Goal: Information Seeking & Learning: Learn about a topic

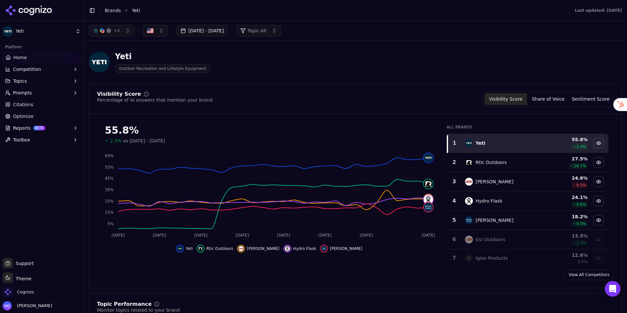
click at [128, 34] on button "+ 3" at bounding box center [112, 31] width 46 height 12
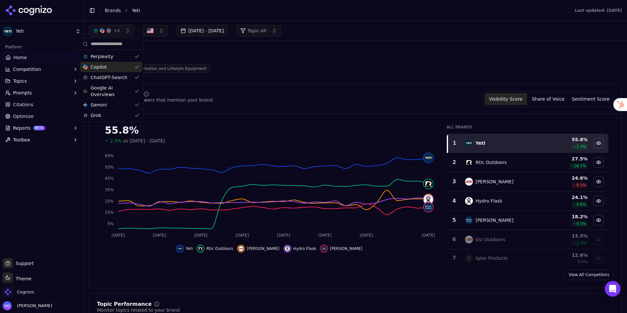
click at [269, 103] on div "Visibility Score Percentage of AI answers that mention your brand Visibility Sc…" at bounding box center [355, 98] width 517 height 15
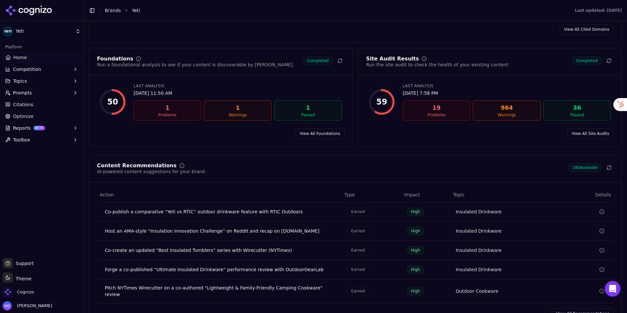
scroll to position [870, 0]
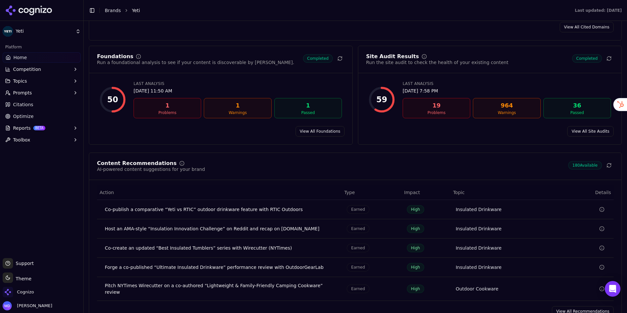
click at [113, 10] on link "Brands" at bounding box center [113, 10] width 16 height 5
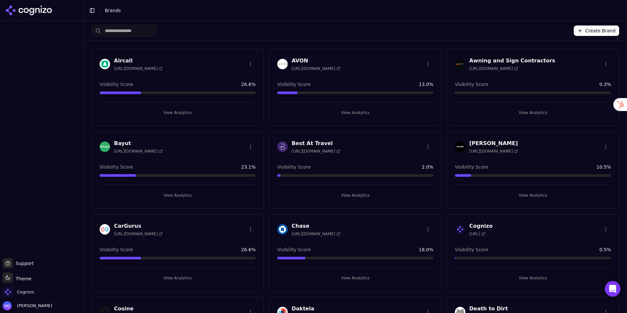
click at [158, 107] on button "View Analytics" at bounding box center [178, 112] width 156 height 10
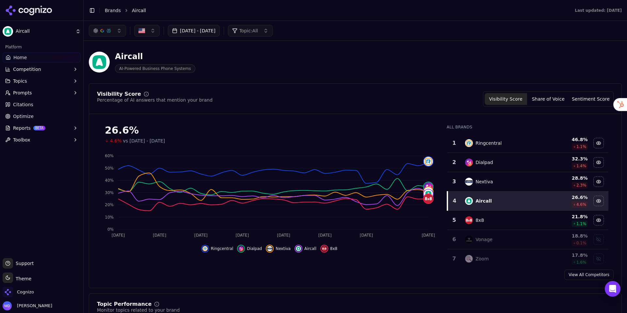
click at [54, 126] on button "Reports BETA" at bounding box center [42, 128] width 78 height 10
click at [41, 139] on span "PDF" at bounding box center [41, 138] width 57 height 7
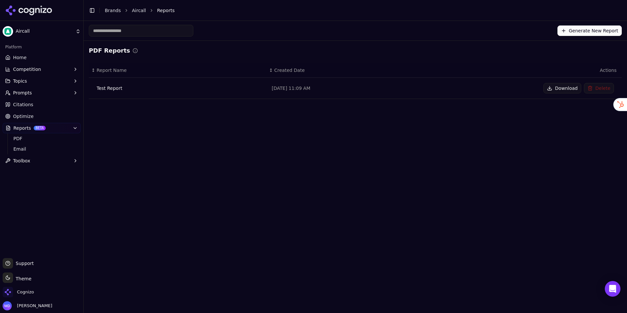
click at [54, 61] on link "Home" at bounding box center [42, 57] width 78 height 10
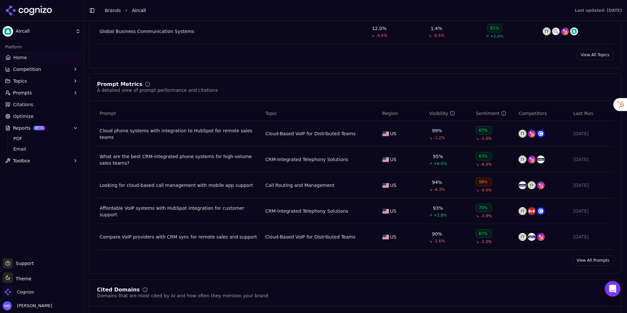
scroll to position [430, 0]
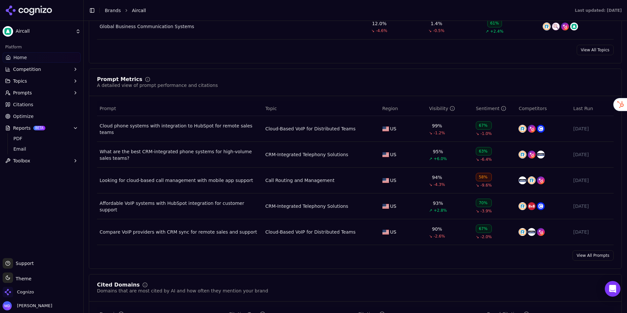
click at [552, 255] on link "View All Prompts" at bounding box center [592, 255] width 41 height 10
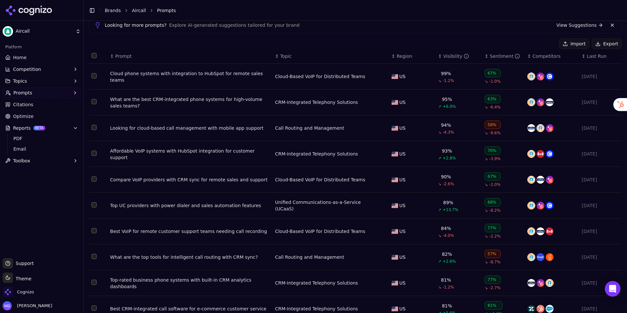
scroll to position [48, 0]
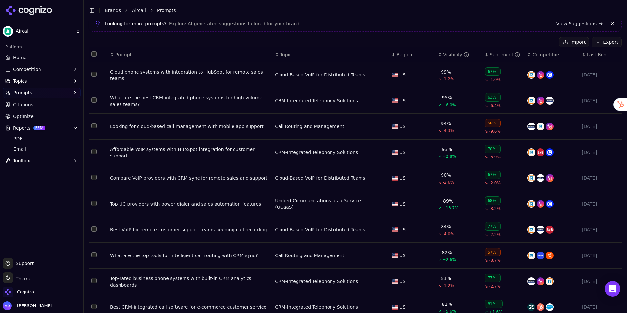
click at [242, 75] on div "Cloud phone systems with integration to HubSpot for remote sales teams" at bounding box center [190, 75] width 160 height 13
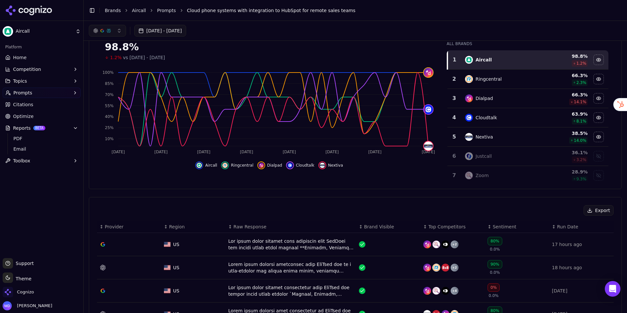
scroll to position [63, 0]
click at [106, 13] on li "Brands" at bounding box center [113, 10] width 16 height 7
click at [110, 11] on link "Brands" at bounding box center [113, 10] width 16 height 5
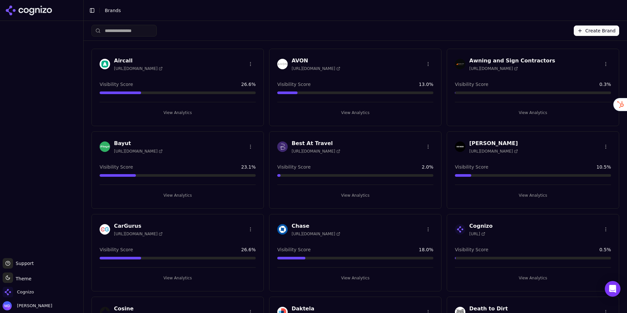
click at [126, 30] on input "search" at bounding box center [123, 31] width 65 height 12
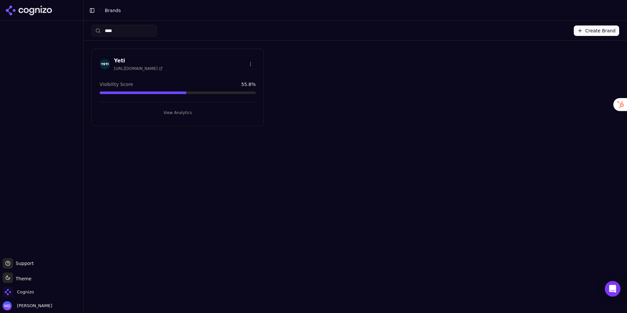
type input "****"
click at [170, 111] on button "View Analytics" at bounding box center [178, 112] width 156 height 10
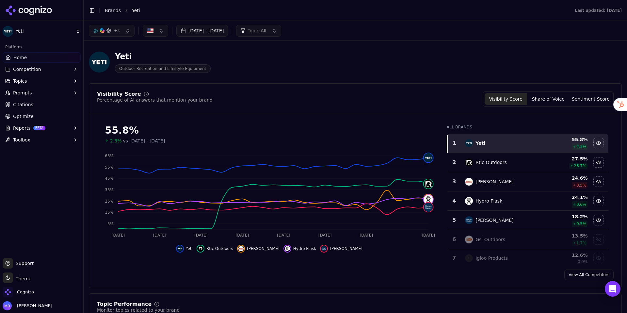
click at [25, 115] on span "Optimize" at bounding box center [23, 116] width 21 height 7
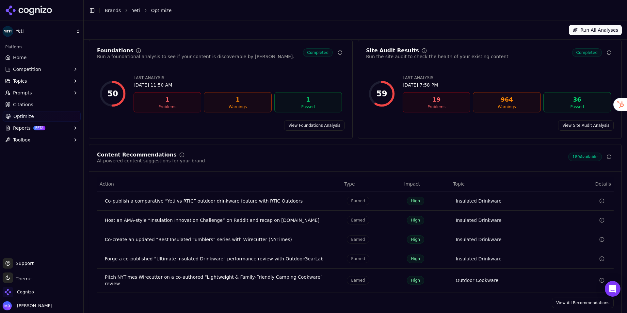
scroll to position [26, 0]
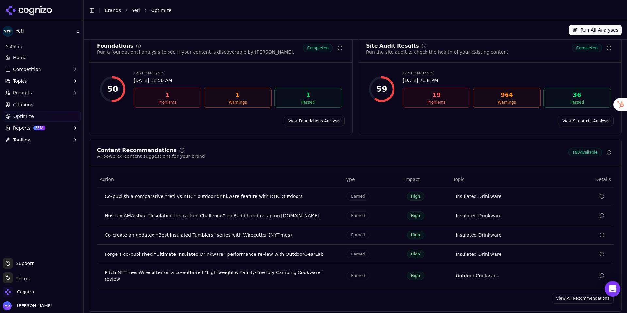
click at [552, 273] on link "View All Recommendations" at bounding box center [583, 298] width 62 height 10
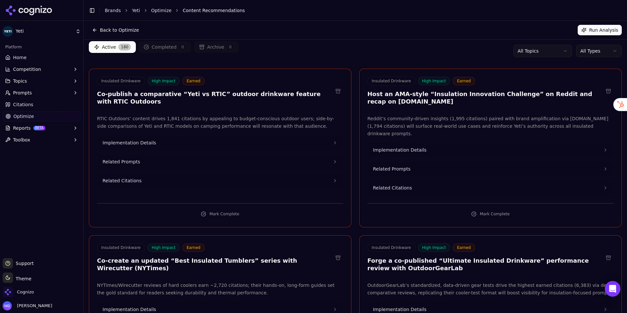
scroll to position [18, 0]
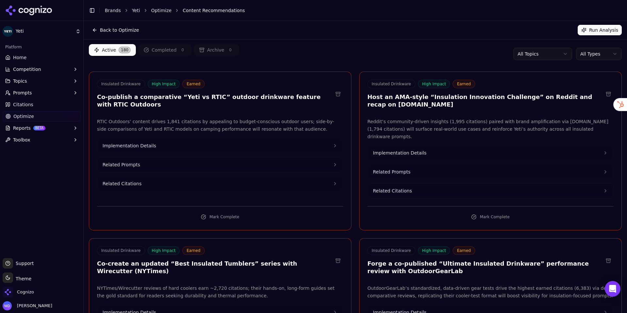
click at [552, 55] on html "Yeti Platform Home Competition Topics Prompts Citations Optimize Reports BETA T…" at bounding box center [313, 156] width 627 height 313
click at [460, 50] on html "Yeti Platform Home Competition Topics Prompts Citations Optimize Reports BETA T…" at bounding box center [313, 156] width 627 height 313
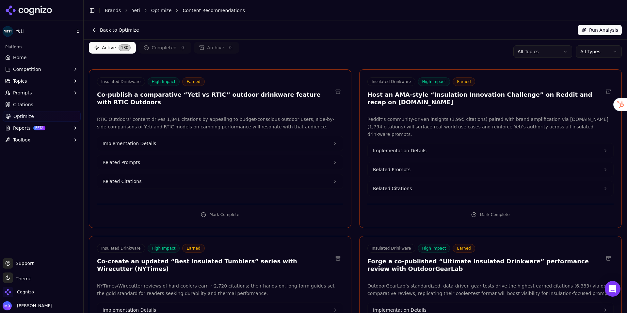
click at [552, 57] on body "Yeti Platform Home Competition Topics Prompts Citations Optimize Reports BETA T…" at bounding box center [313, 156] width 627 height 313
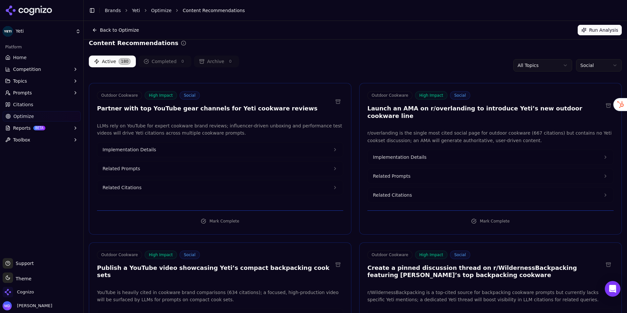
scroll to position [0, 0]
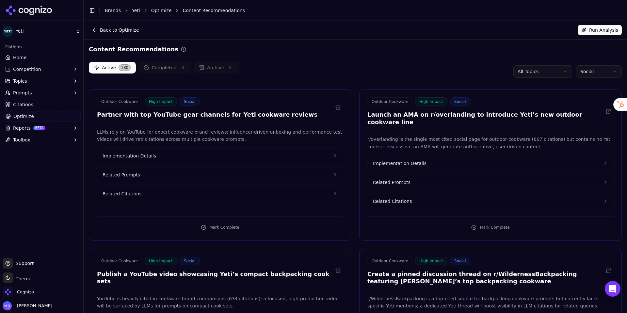
click at [197, 158] on button "Implementation Details" at bounding box center [220, 156] width 246 height 14
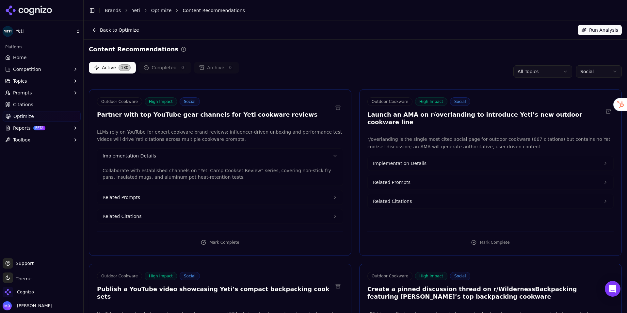
click at [36, 102] on link "Citations" at bounding box center [42, 104] width 78 height 10
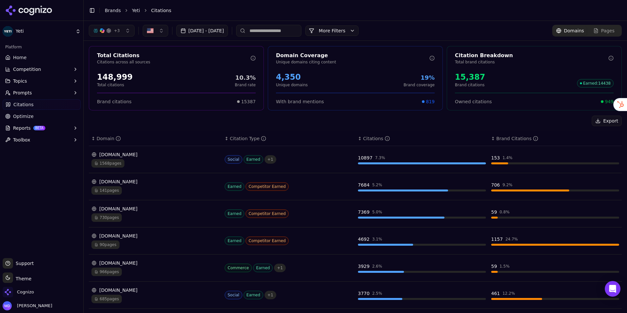
click at [355, 34] on button "More Filters" at bounding box center [331, 30] width 53 height 10
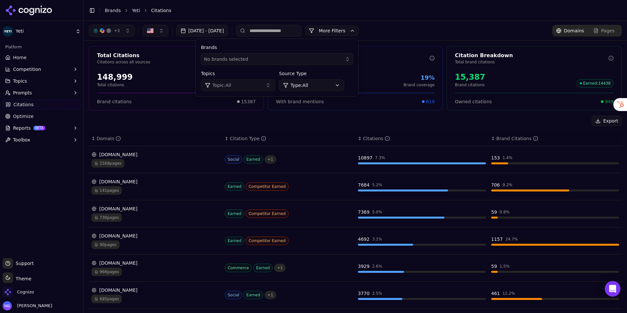
click at [410, 25] on div "+ 3 [DATE] - [DATE] More More Filters Brands No brands selected Topics Topic: A…" at bounding box center [355, 31] width 533 height 12
click at [128, 31] on button "+ 3" at bounding box center [112, 31] width 46 height 12
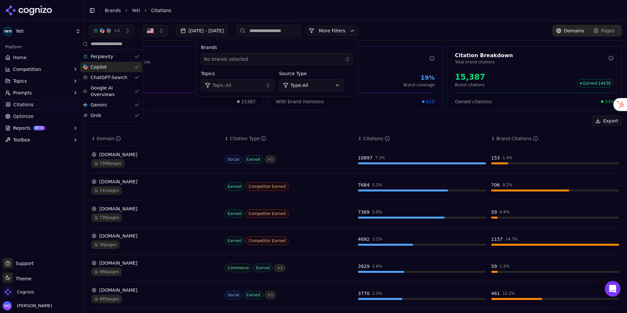
click at [359, 32] on button "More Filters" at bounding box center [331, 30] width 53 height 10
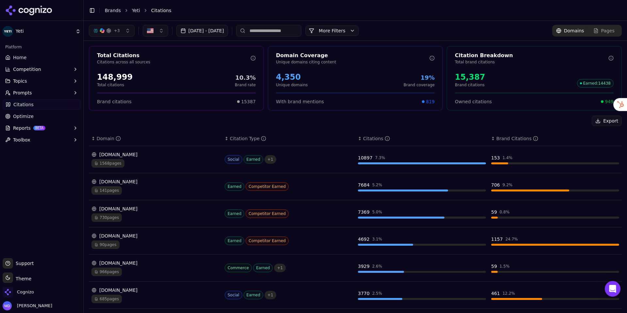
click at [359, 32] on button "More Filters" at bounding box center [331, 30] width 53 height 10
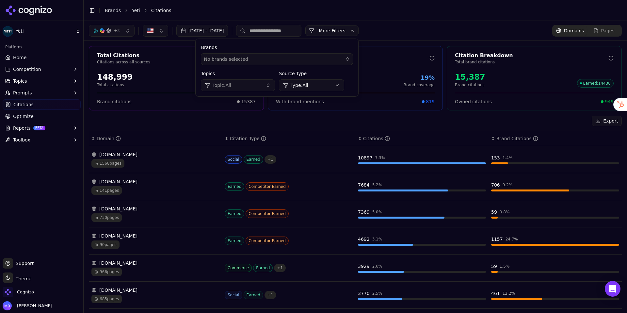
click at [340, 85] on html "Yeti Platform Home Competition Topics Prompts Citations Optimize Reports BETA T…" at bounding box center [313, 156] width 627 height 313
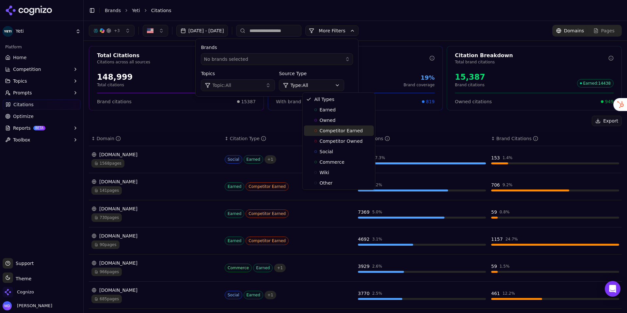
click at [334, 132] on span "Competitor Earned" at bounding box center [341, 130] width 43 height 7
click at [332, 82] on html "Yeti Platform Home Competition Topics Prompts Citations Optimize Reports BETA T…" at bounding box center [313, 156] width 627 height 313
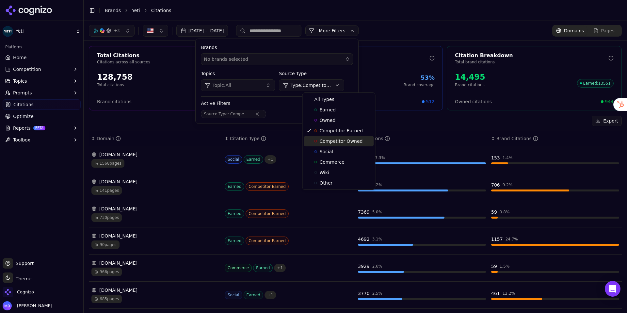
click at [330, 139] on span "Competitor Owned" at bounding box center [341, 141] width 43 height 7
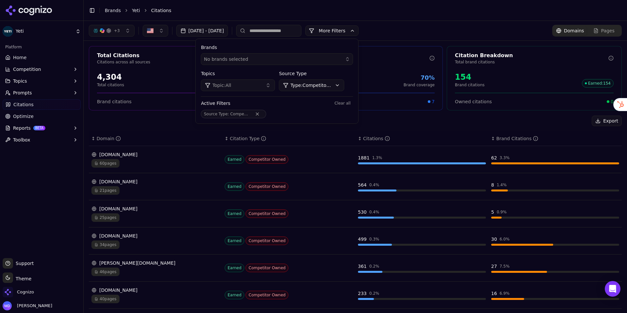
click at [403, 125] on div "Export" at bounding box center [355, 121] width 533 height 10
click at [358, 85] on html "Yeti Platform Home Competition Topics Prompts Citations Optimize Reports BETA T…" at bounding box center [313, 156] width 627 height 313
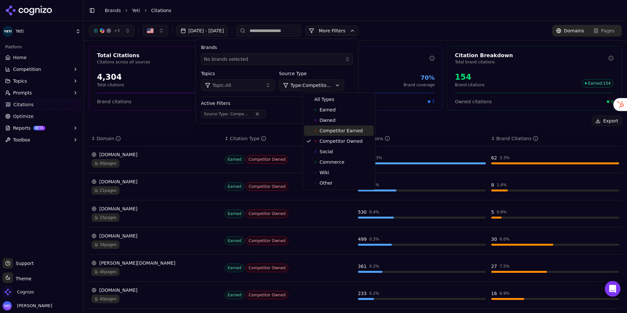
click at [345, 129] on span "Competitor Earned" at bounding box center [341, 130] width 43 height 7
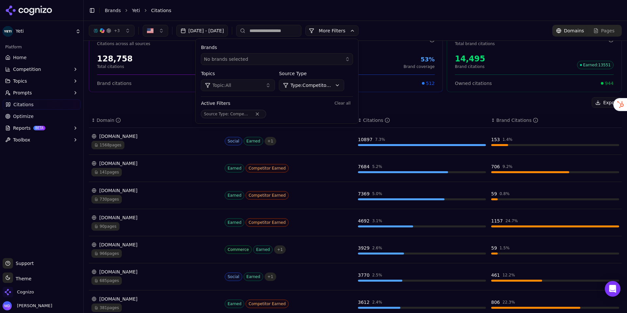
scroll to position [22, 0]
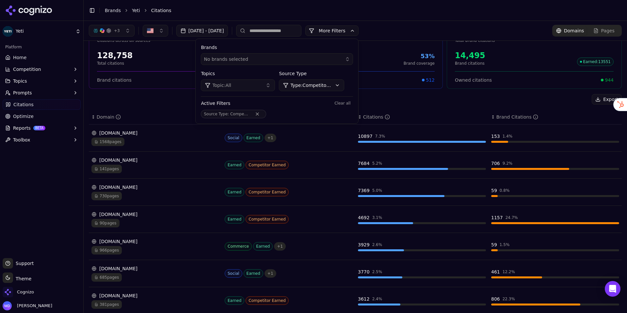
click at [408, 108] on div "Export ↕ Domain ↕ Citation Type ↕ Citations ↕ Brand Citations [DOMAIN_NAME] 156…" at bounding box center [355, 252] width 533 height 317
click at [158, 101] on div "Export" at bounding box center [355, 99] width 533 height 10
click at [359, 30] on button "More Filters" at bounding box center [331, 30] width 53 height 10
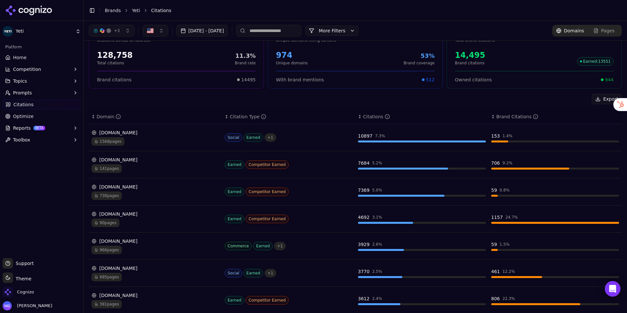
scroll to position [0, 0]
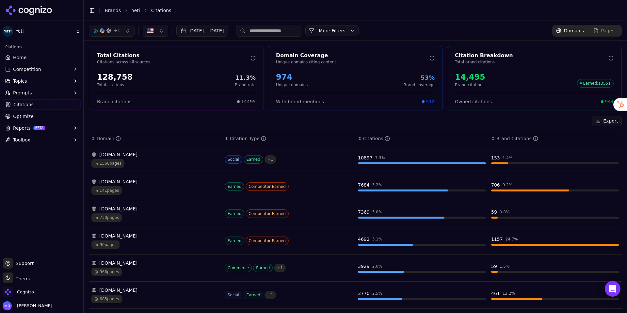
click at [30, 115] on span "Optimize" at bounding box center [23, 116] width 21 height 7
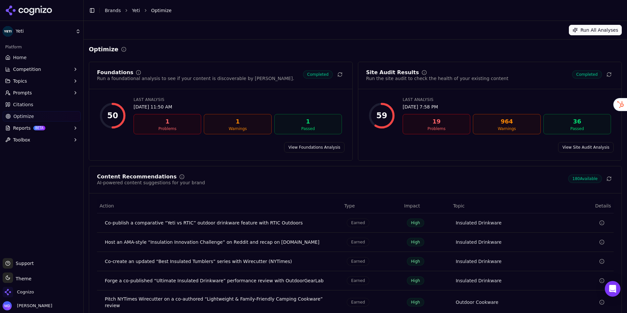
scroll to position [26, 0]
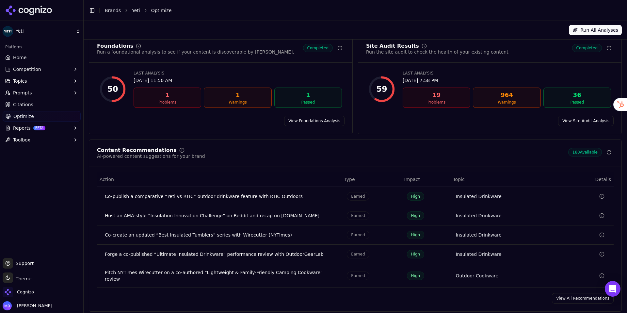
click at [552, 273] on div "Content Recommendations AI-powered content suggestions for your brand 180 Avail…" at bounding box center [355, 225] width 533 height 172
drag, startPoint x: 571, startPoint y: 295, endPoint x: 540, endPoint y: 171, distance: 127.5
click at [552, 273] on link "View All Recommendations" at bounding box center [583, 298] width 62 height 10
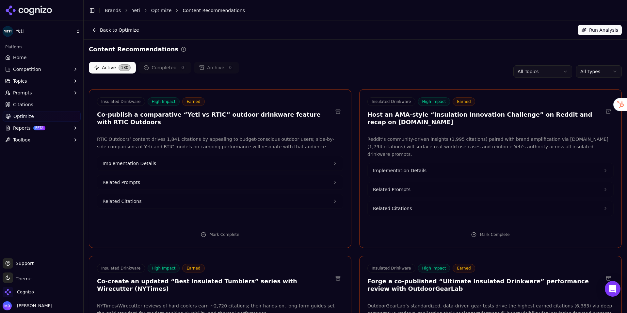
click at [521, 76] on body "Yeti Platform Home Competition Topics Prompts Citations Optimize Reports BETA T…" at bounding box center [313, 156] width 627 height 313
click at [404, 82] on html "Yeti Platform Home Competition Topics Prompts Citations Optimize Reports BETA T…" at bounding box center [313, 156] width 627 height 313
click at [16, 54] on span "Home" at bounding box center [19, 57] width 13 height 7
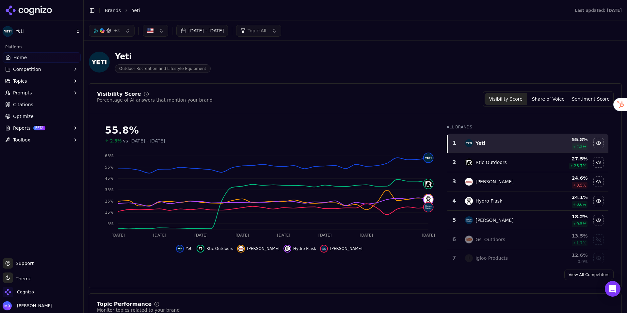
click at [122, 33] on button "+ 3" at bounding box center [112, 31] width 46 height 12
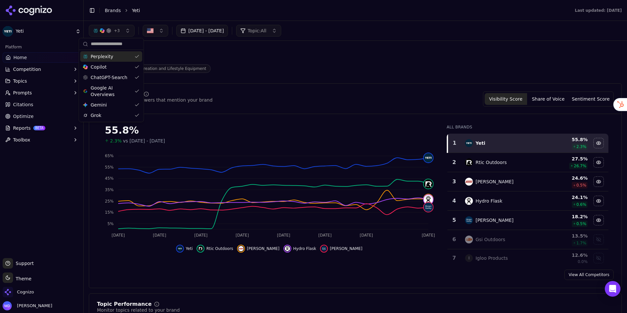
click at [132, 57] on div "Perplexity" at bounding box center [111, 56] width 62 height 10
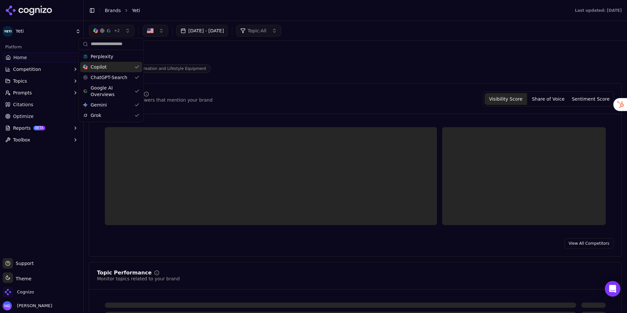
click at [133, 66] on div "Copilot" at bounding box center [111, 67] width 62 height 10
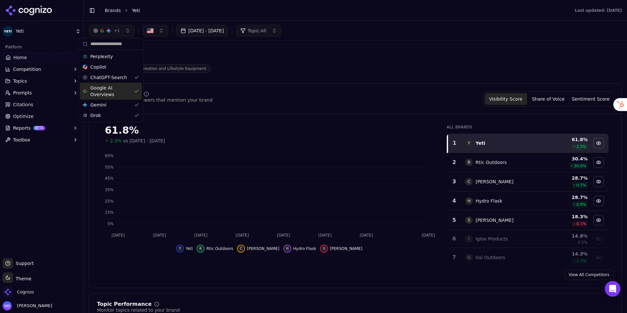
click at [134, 90] on div "Google AI Overviews" at bounding box center [111, 91] width 62 height 17
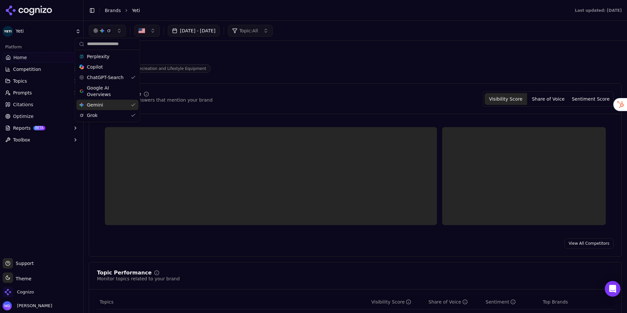
click at [133, 105] on div "Gemini Gemini" at bounding box center [107, 105] width 62 height 10
drag, startPoint x: 132, startPoint y: 114, endPoint x: 159, endPoint y: 105, distance: 28.9
click at [132, 114] on div "Grok" at bounding box center [104, 115] width 62 height 10
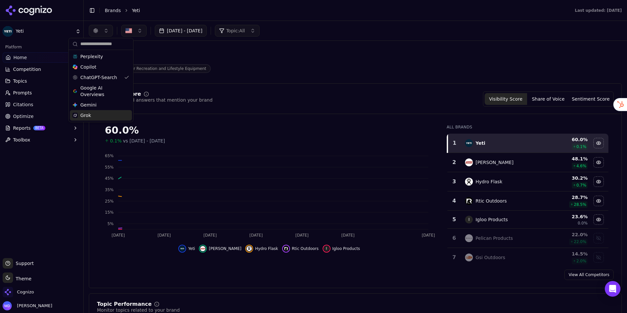
click at [252, 79] on header "Yeti Outdoor Recreation and Lifestyle Equipment" at bounding box center [355, 64] width 533 height 37
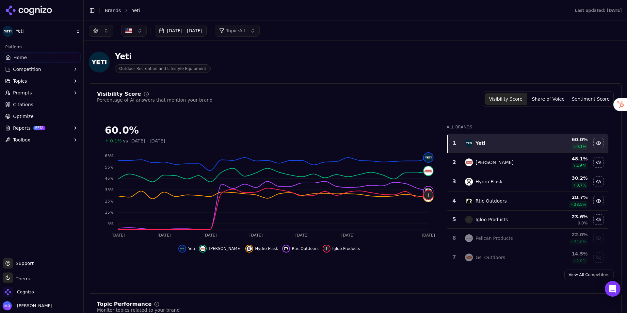
click at [106, 32] on button "button" at bounding box center [101, 31] width 24 height 12
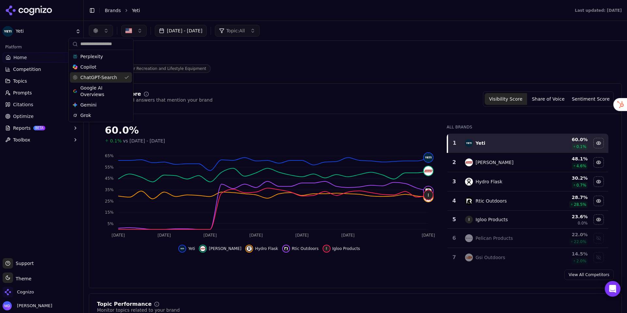
click at [114, 80] on span "ChatGPT-Search" at bounding box center [98, 77] width 37 height 7
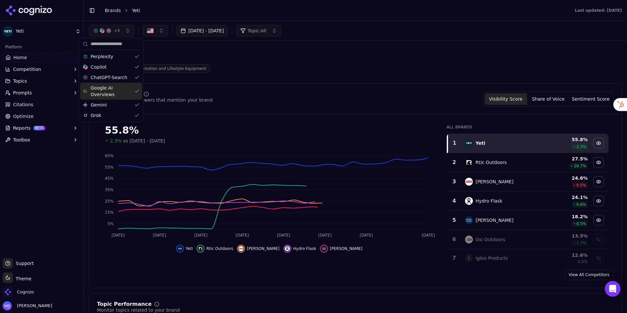
click at [114, 87] on span "Google AI Overviews" at bounding box center [111, 91] width 41 height 13
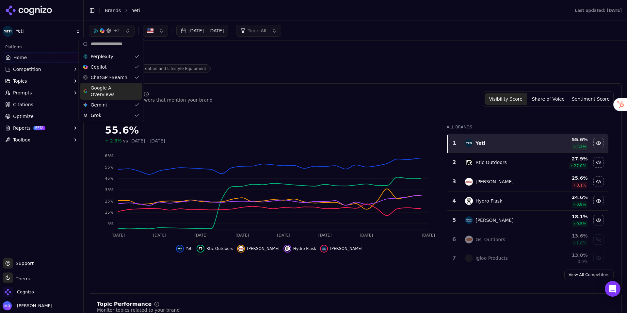
click at [131, 91] on span "Google AI Overviews" at bounding box center [111, 91] width 41 height 13
click at [131, 78] on div "ChatGPT-Search" at bounding box center [111, 77] width 62 height 10
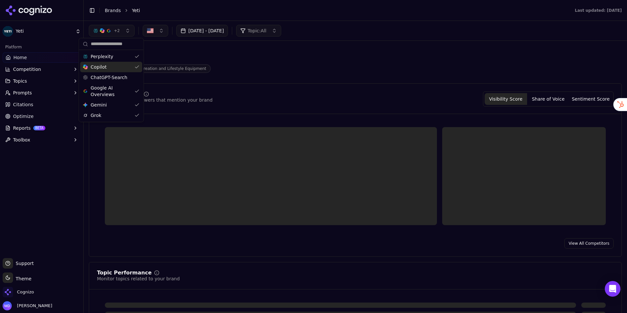
click at [131, 68] on div "Copilot" at bounding box center [111, 67] width 62 height 10
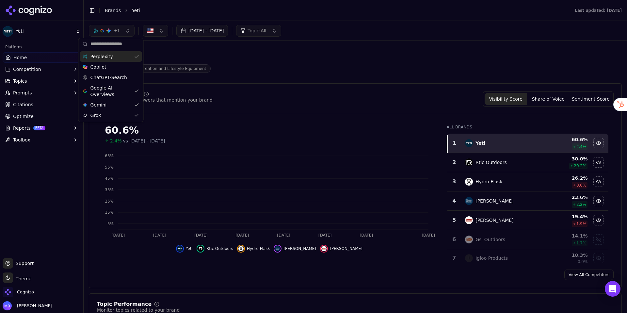
click at [131, 59] on div "Perplexity" at bounding box center [111, 56] width 62 height 10
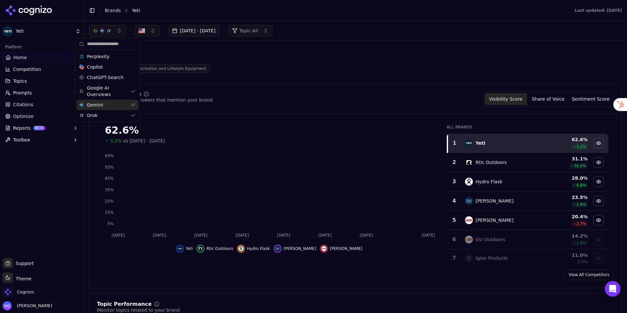
click at [128, 106] on div "Gemini Gemini" at bounding box center [107, 105] width 62 height 10
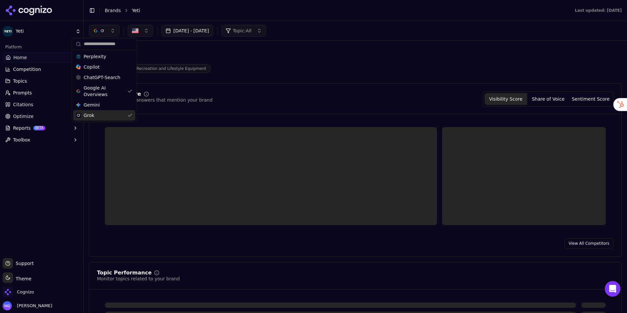
click at [126, 112] on div "Grok" at bounding box center [104, 115] width 62 height 10
click at [228, 89] on div "Visibility Score Percentage of AI answers that mention your brand Visibility Sc…" at bounding box center [355, 169] width 533 height 173
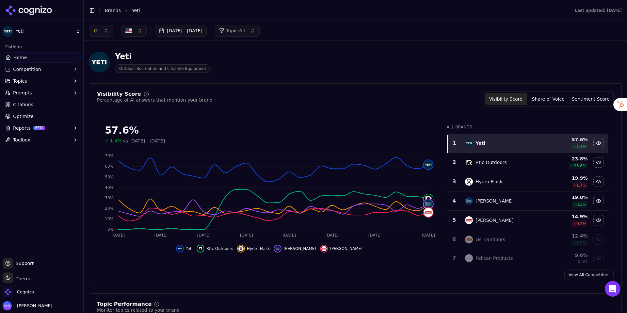
click at [106, 30] on button "button" at bounding box center [101, 31] width 24 height 12
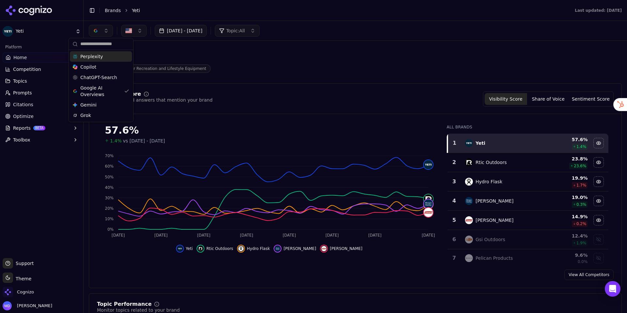
click at [104, 58] on div "Perplexity" at bounding box center [101, 56] width 62 height 10
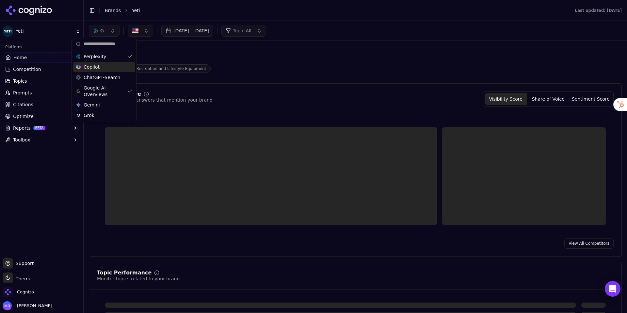
click at [103, 66] on div "Copilot" at bounding box center [104, 67] width 62 height 10
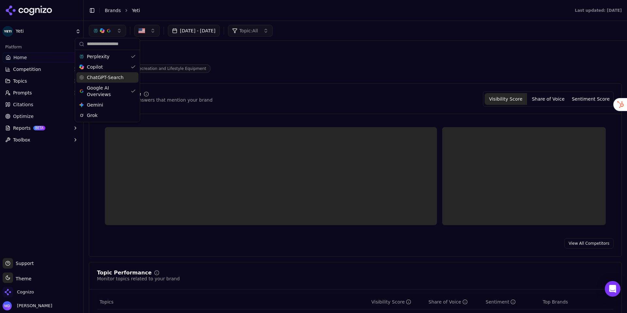
click at [104, 76] on span "ChatGPT-Search" at bounding box center [105, 77] width 37 height 7
click at [104, 104] on span "Gemini" at bounding box center [98, 105] width 16 height 7
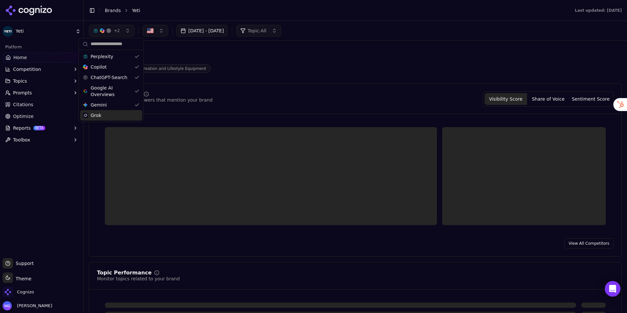
click at [105, 112] on div "Grok" at bounding box center [111, 115] width 62 height 10
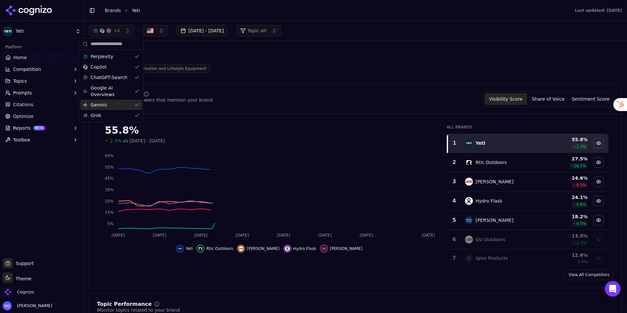
click at [323, 71] on div "Yeti Outdoor Recreation and Lifestyle Equipment" at bounding box center [235, 62] width 293 height 22
